Goal: Transaction & Acquisition: Purchase product/service

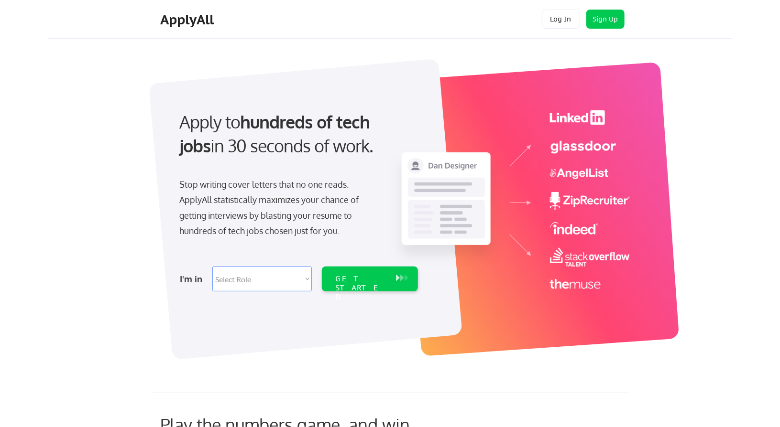
click at [625, 4] on div "ApplyAll Log In Sign Up Log Out" at bounding box center [390, 19] width 684 height 39
click at [605, 22] on button "Sign Up" at bounding box center [605, 19] width 38 height 19
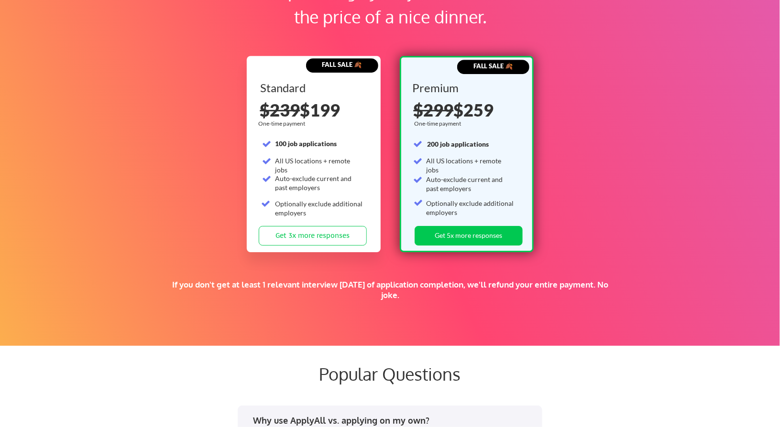
scroll to position [1427, 0]
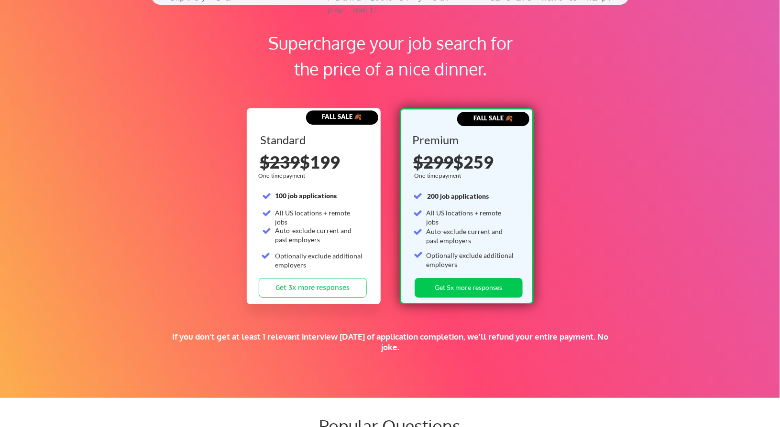
click at [338, 117] on strong "FALL SALE 🍂" at bounding box center [342, 117] width 40 height 8
click at [490, 125] on div "FALL SALE 🍂" at bounding box center [493, 119] width 72 height 14
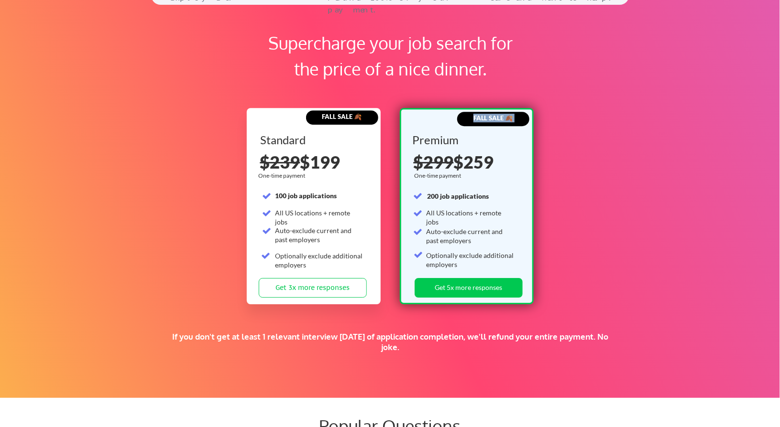
click at [490, 125] on div "FALL SALE 🍂" at bounding box center [493, 119] width 72 height 14
click at [308, 202] on div "Standard 100 job applications All US locations + remote jobs Auto-exclude curre…" at bounding box center [314, 206] width 108 height 144
click at [356, 203] on div "Standard 100 job applications All US locations + remote jobs Auto-exclude curre…" at bounding box center [314, 206] width 108 height 144
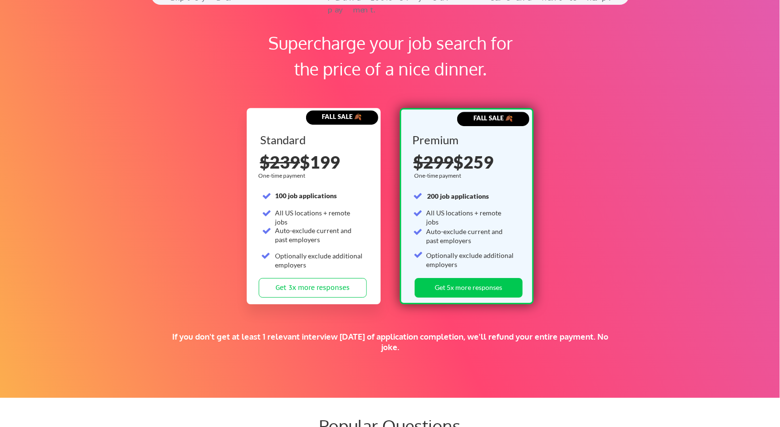
click at [456, 195] on strong "200 job applications" at bounding box center [458, 196] width 62 height 8
click at [449, 213] on div "All US locations + remote jobs" at bounding box center [470, 217] width 88 height 19
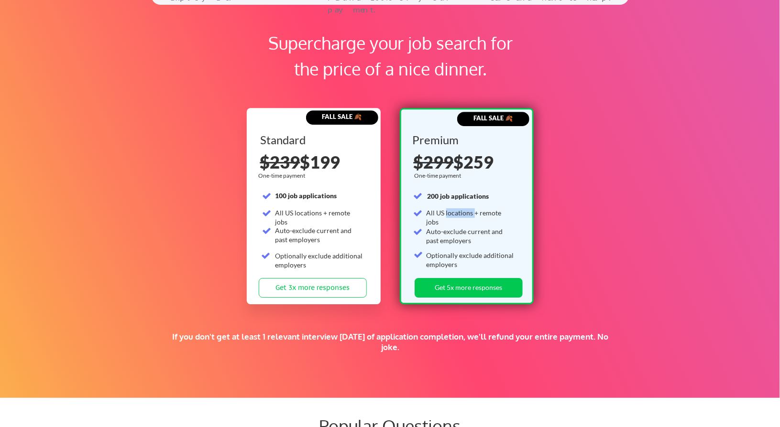
click at [449, 213] on div "All US locations + remote jobs" at bounding box center [470, 217] width 88 height 19
click at [346, 226] on div "Auto-exclude current and past employers" at bounding box center [319, 235] width 88 height 19
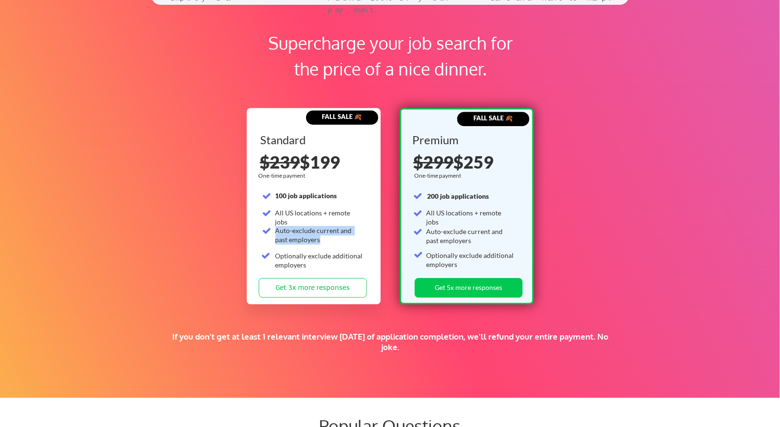
click at [346, 226] on div "Auto-exclude current and past employers" at bounding box center [319, 235] width 88 height 19
click at [489, 233] on div "Auto-exclude current and past employers" at bounding box center [470, 236] width 88 height 19
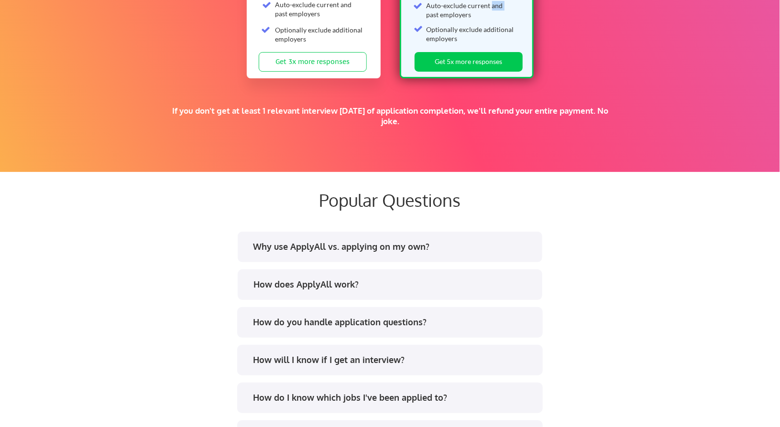
scroll to position [1962, 0]
